Goal: Task Accomplishment & Management: Manage account settings

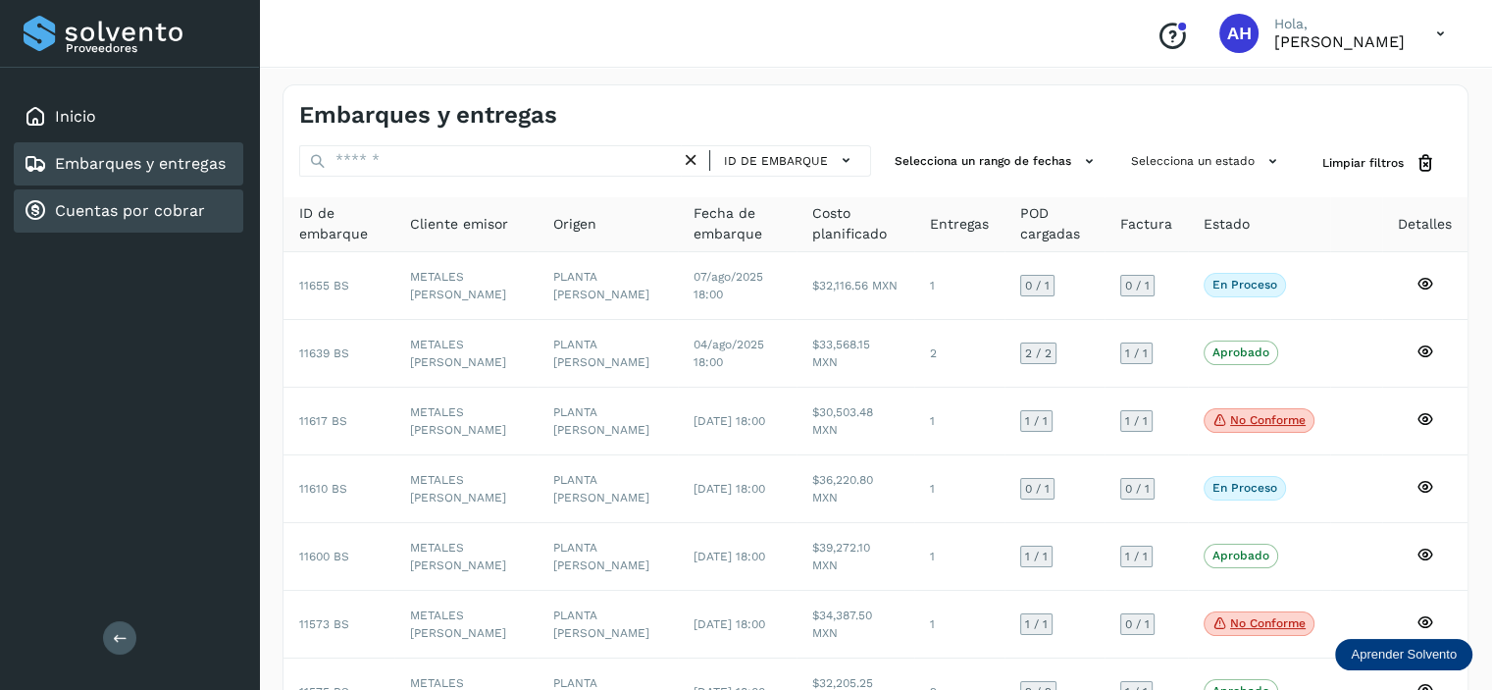
click at [167, 190] on div "Cuentas por cobrar" at bounding box center [129, 210] width 230 height 43
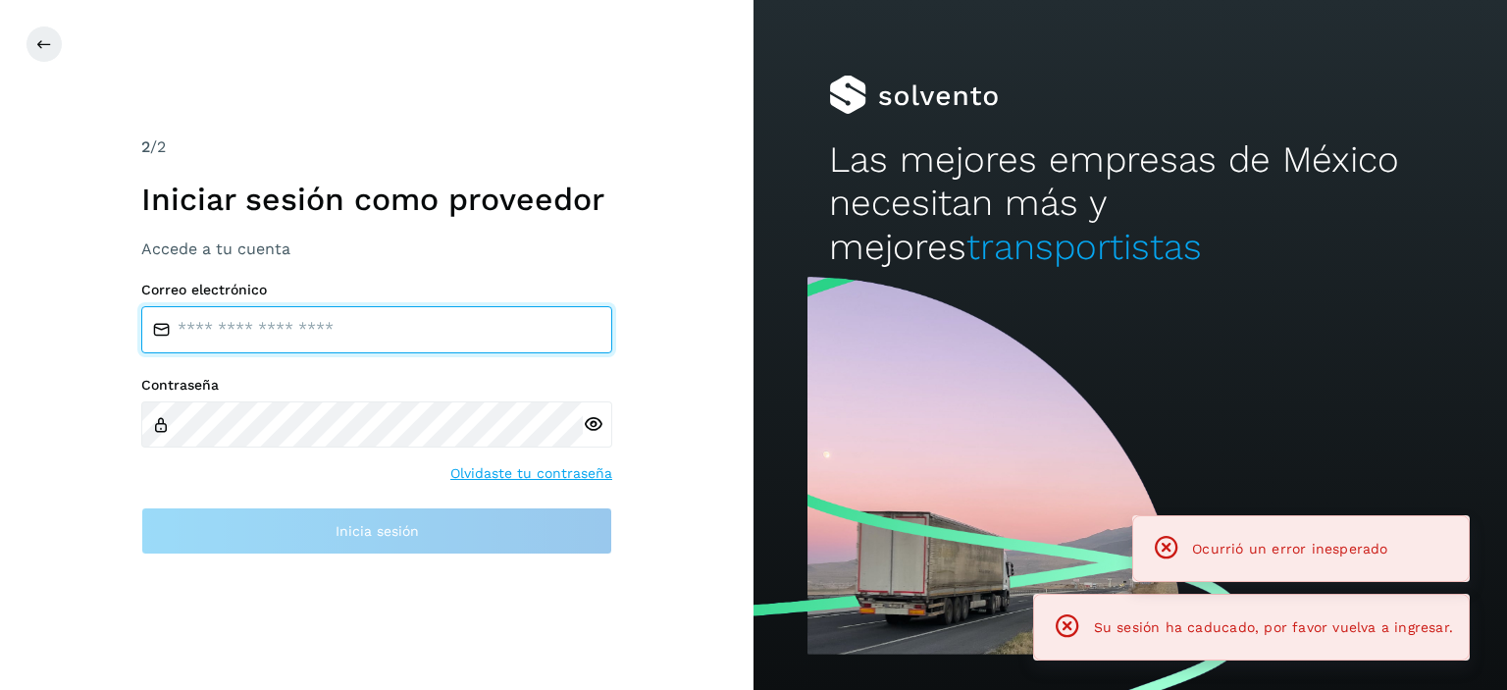
click at [384, 316] on input "email" at bounding box center [376, 329] width 471 height 47
click at [380, 316] on input "email" at bounding box center [376, 329] width 471 height 47
type input "**********"
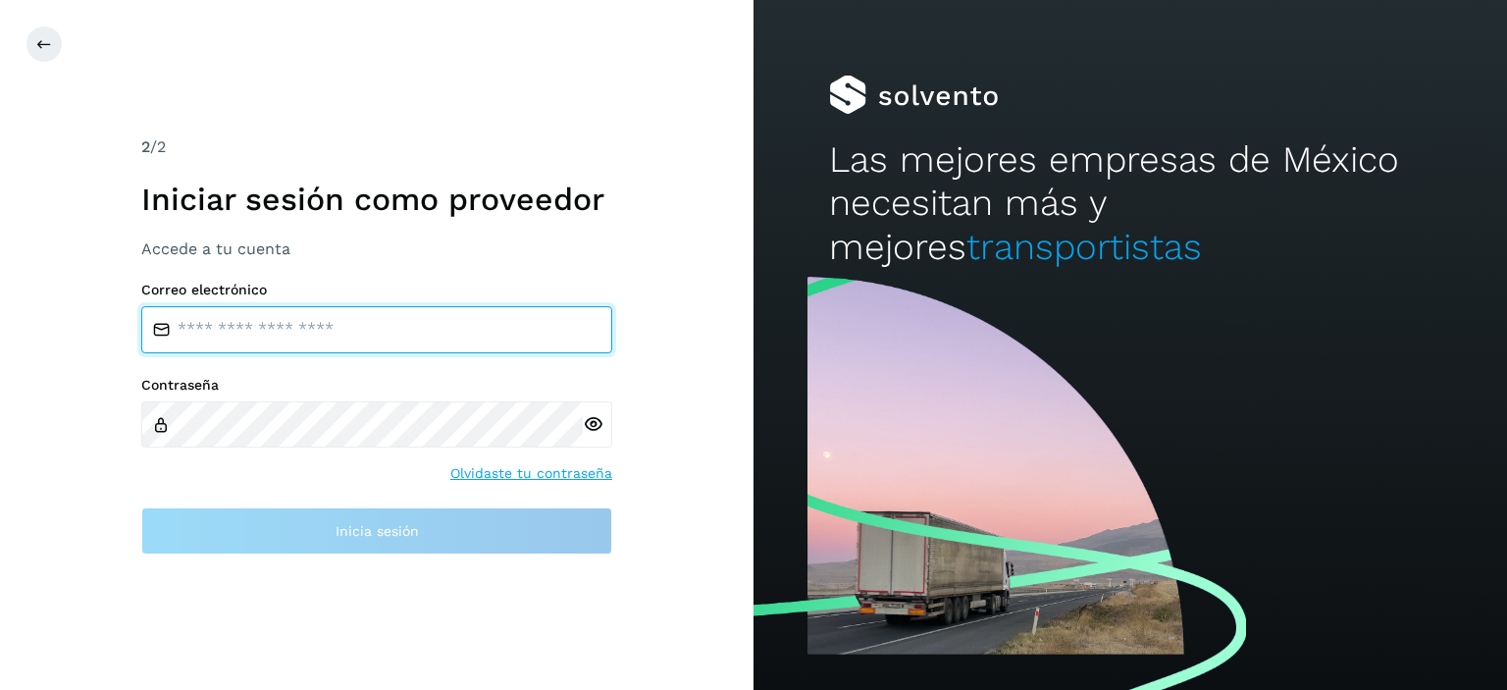
click at [284, 348] on input "email" at bounding box center [376, 329] width 471 height 47
type input "**********"
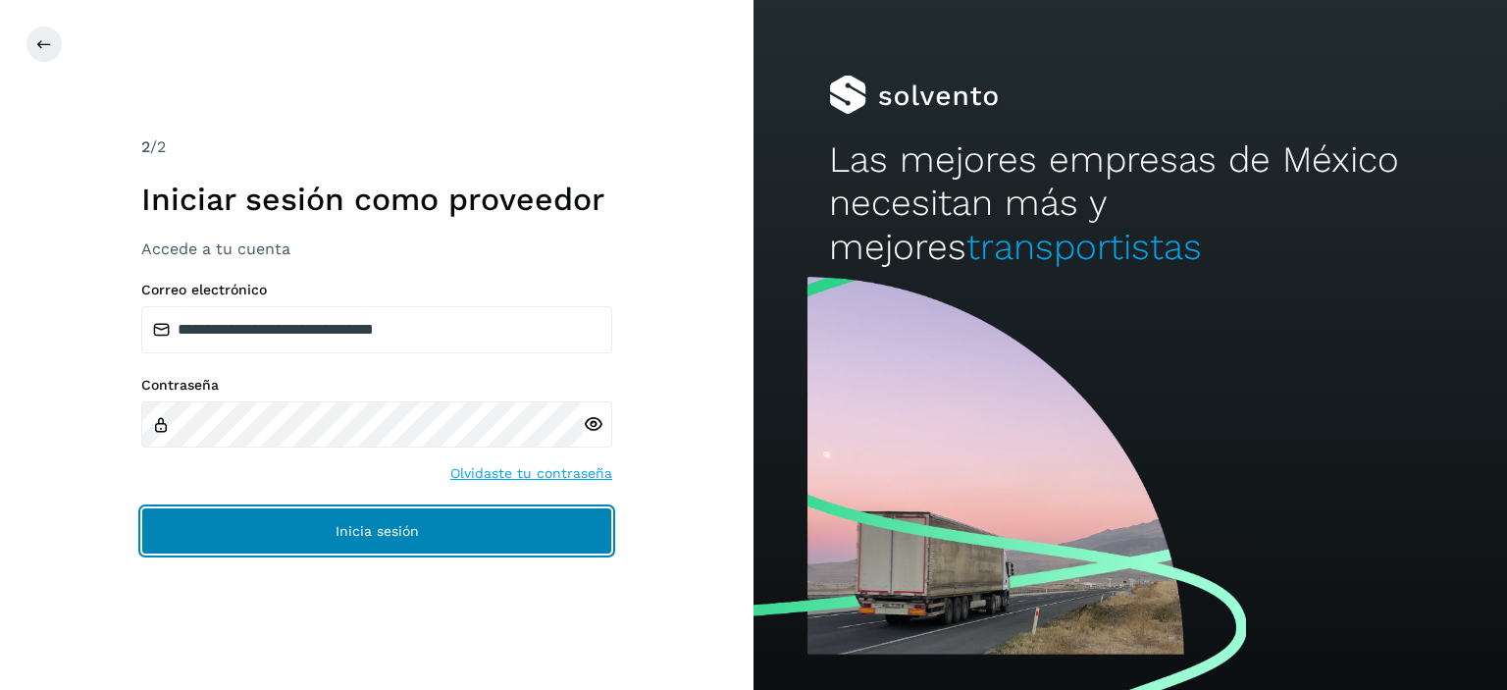
click at [357, 524] on button "Inicia sesión" at bounding box center [376, 530] width 471 height 47
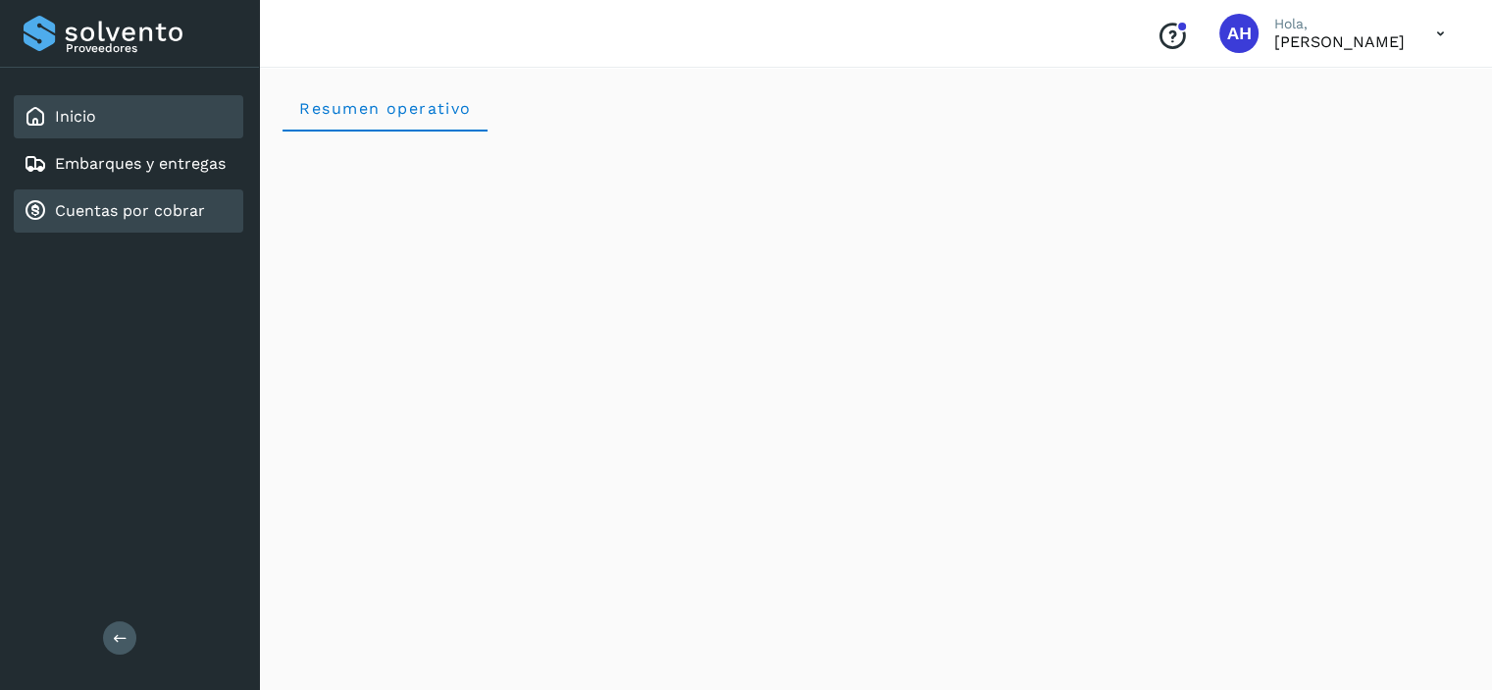
click at [102, 216] on link "Cuentas por cobrar" at bounding box center [130, 210] width 150 height 19
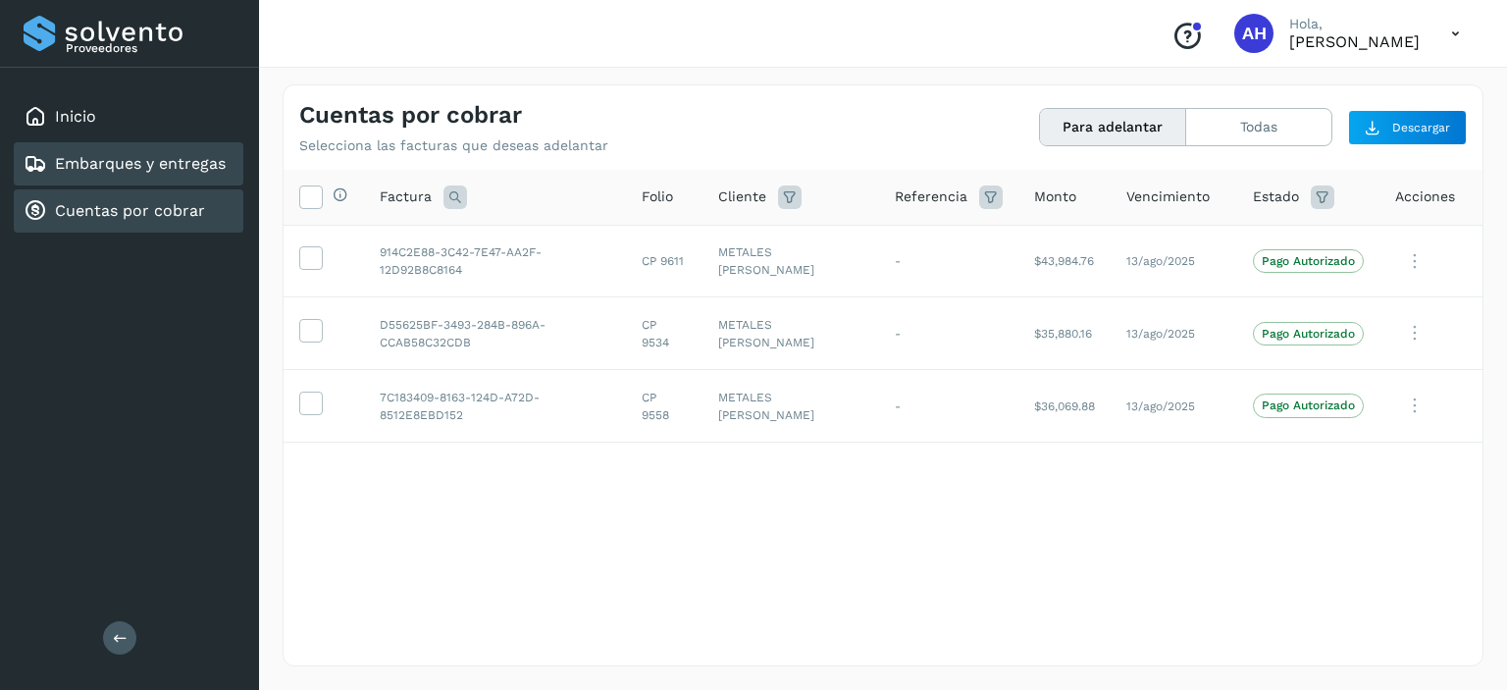
click at [110, 168] on link "Embarques y entregas" at bounding box center [140, 163] width 171 height 19
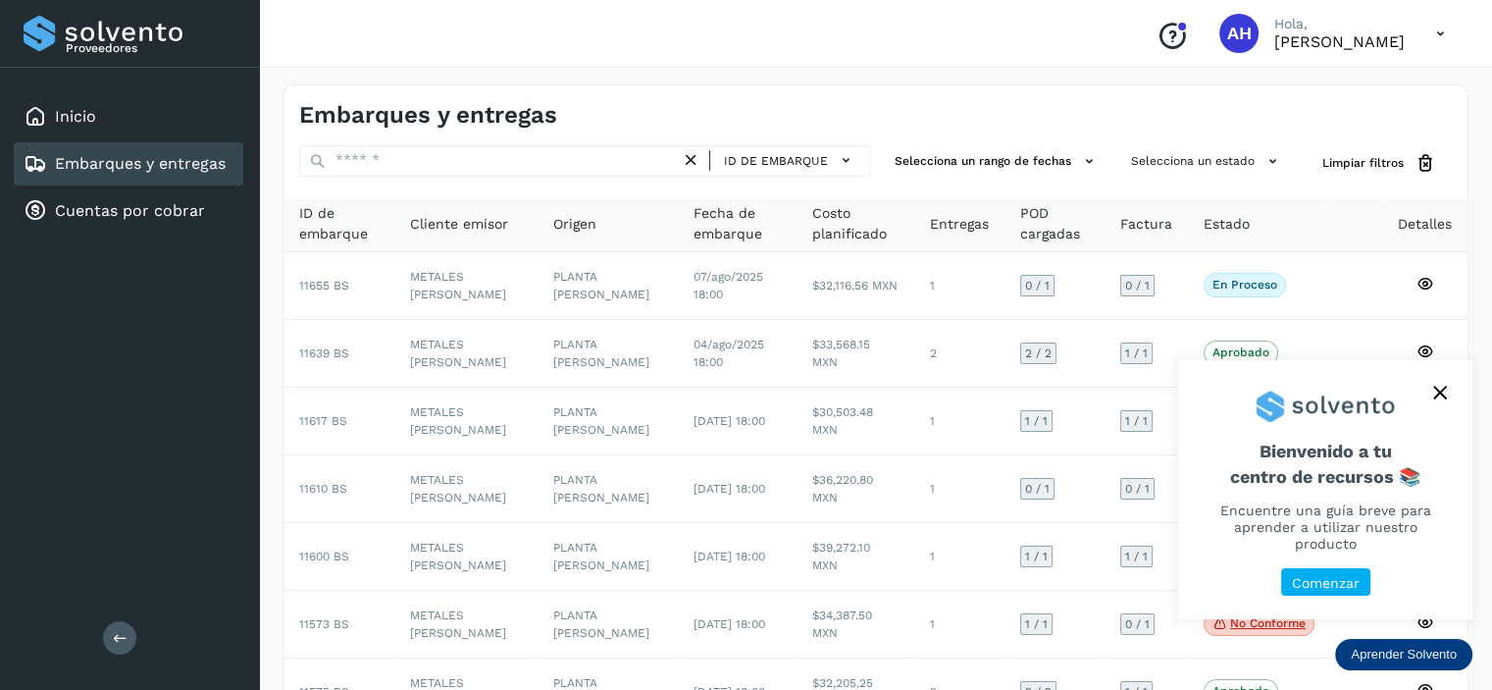
click at [1455, 404] on div at bounding box center [1325, 398] width 294 height 77
click at [1442, 399] on icon "close," at bounding box center [1441, 393] width 14 height 14
